Goal: Navigation & Orientation: Find specific page/section

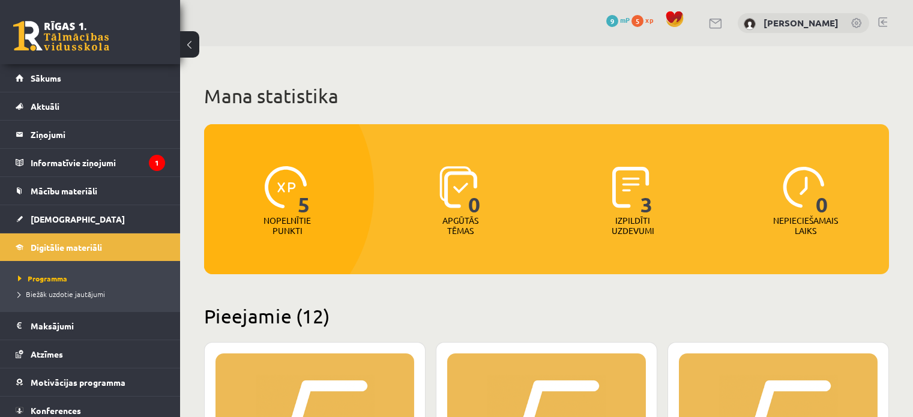
scroll to position [766, 0]
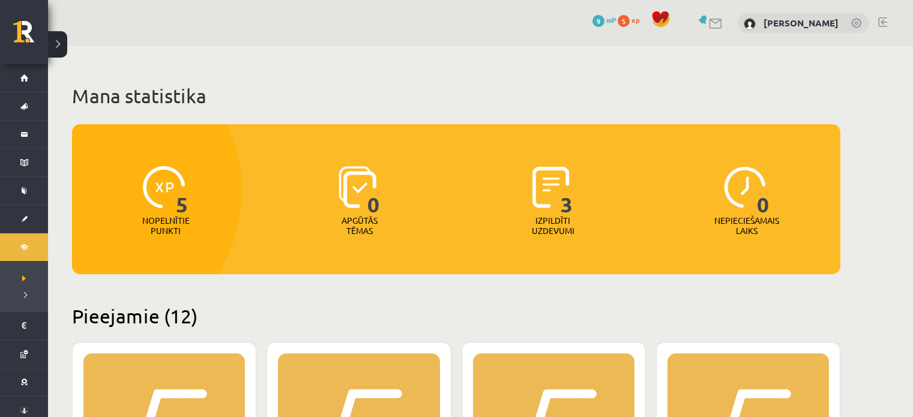
scroll to position [385, 0]
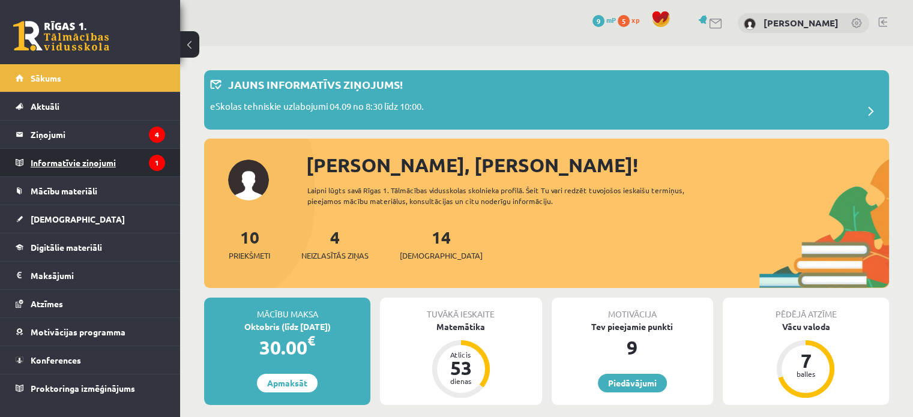
click at [98, 160] on legend "Informatīvie ziņojumi 1" at bounding box center [98, 163] width 134 height 28
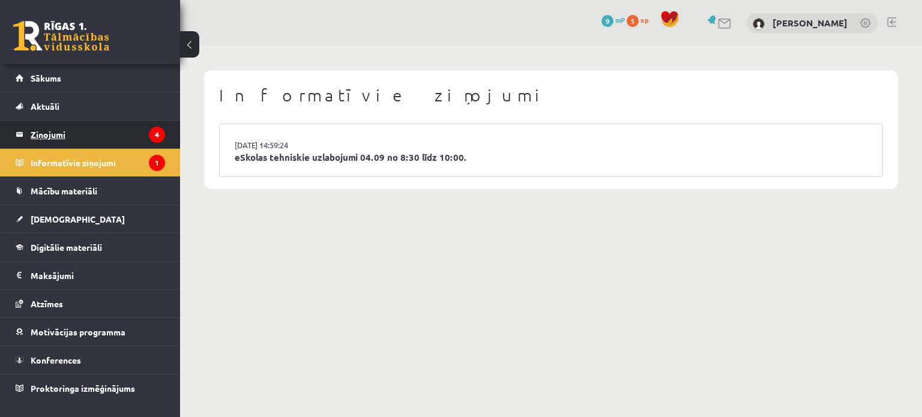
click at [112, 128] on legend "Ziņojumi 4" at bounding box center [98, 135] width 134 height 28
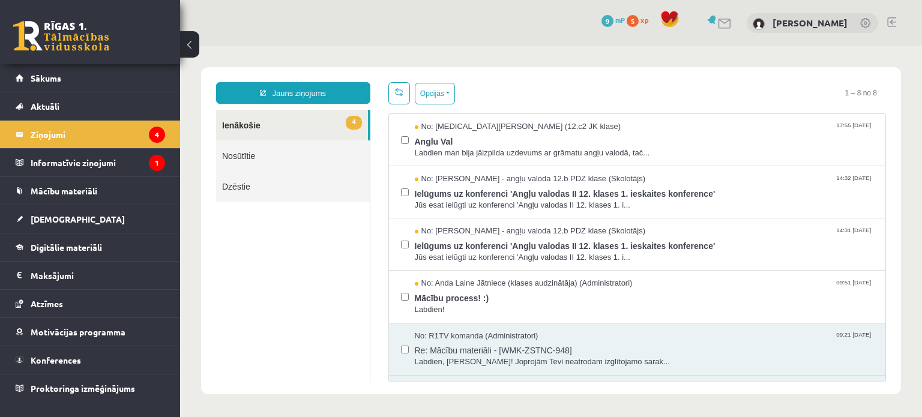
click at [902, 178] on body "Jauns ziņojums 4 Ienākošie Nosūtītie Dzēstie * ********* ********* ******* Opci…" at bounding box center [551, 230] width 742 height 369
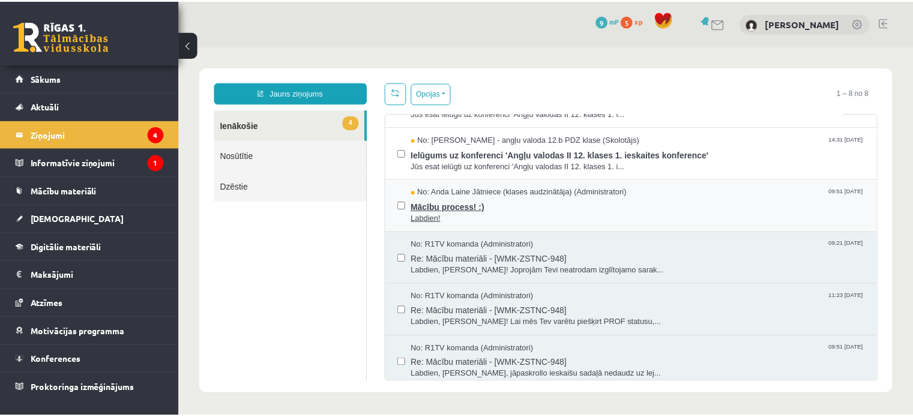
scroll to position [148, 0]
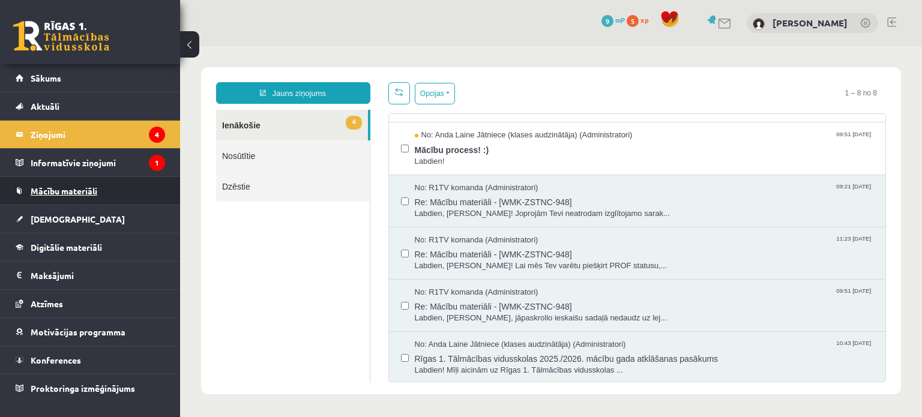
click at [60, 185] on span "Mācību materiāli" at bounding box center [64, 190] width 67 height 11
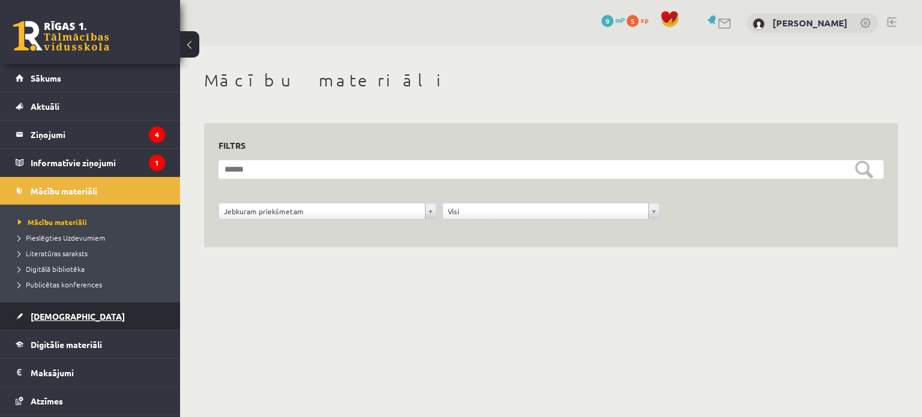
click at [54, 316] on span "[DEMOGRAPHIC_DATA]" at bounding box center [78, 316] width 94 height 11
